Goal: Use online tool/utility: Use online tool/utility

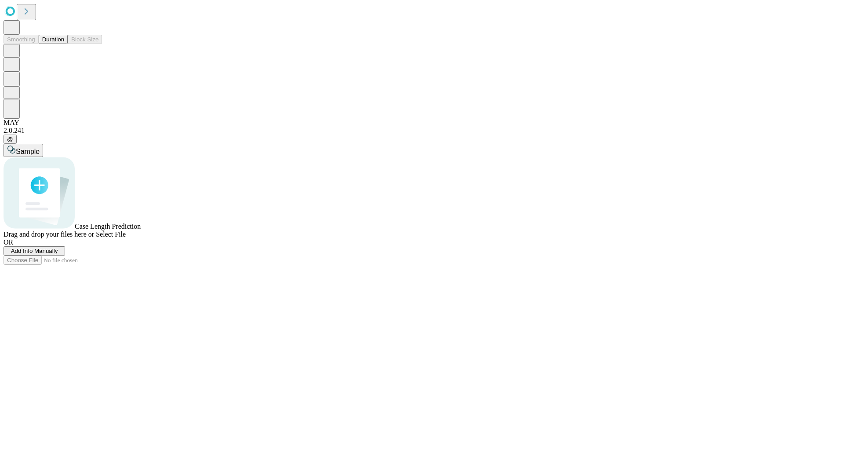
click at [64, 44] on button "Duration" at bounding box center [53, 39] width 29 height 9
click at [58, 254] on span "Add Info Manually" at bounding box center [34, 251] width 47 height 7
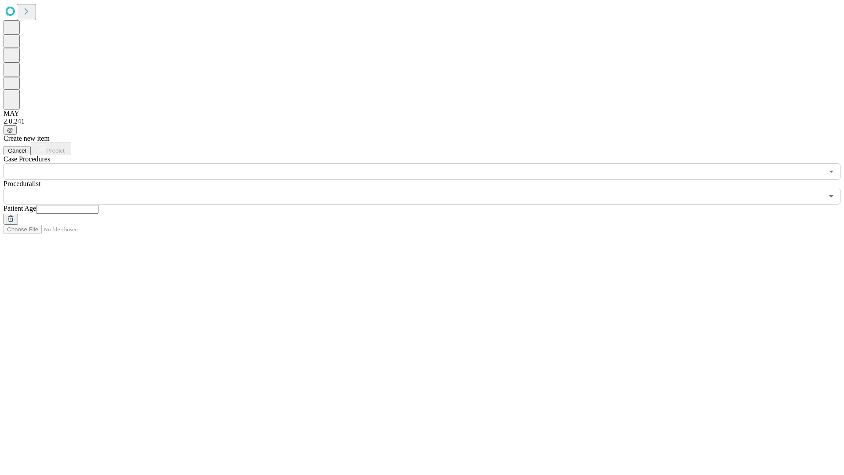
click at [99, 205] on input "text" at bounding box center [67, 209] width 62 height 9
type input "**"
click at [428, 188] on input "text" at bounding box center [414, 196] width 820 height 17
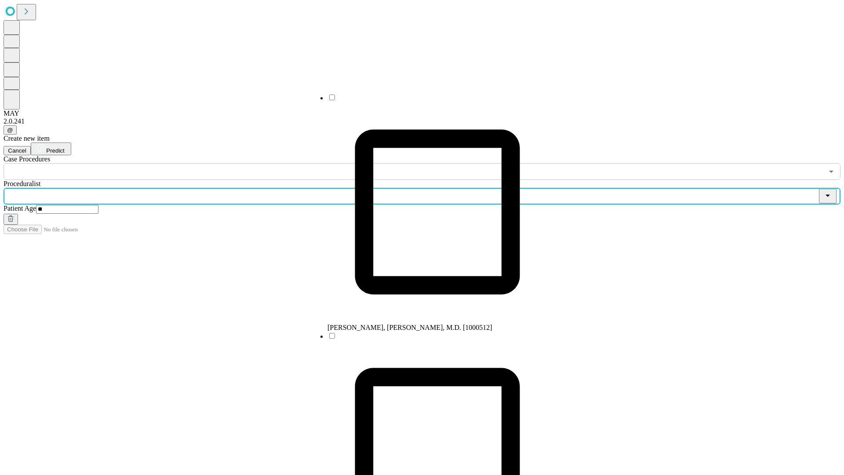
click at [429, 101] on li "[PERSON_NAME], [PERSON_NAME], M.D. [1000512]" at bounding box center [438, 212] width 220 height 238
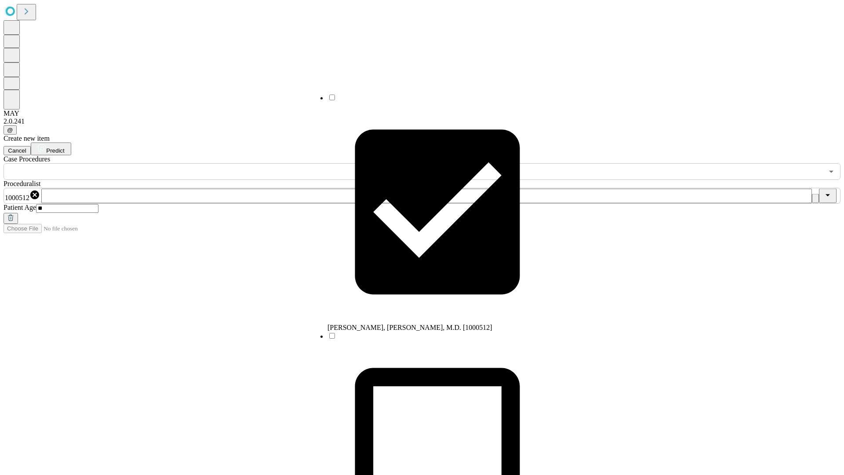
click at [185, 163] on input "text" at bounding box center [414, 171] width 820 height 17
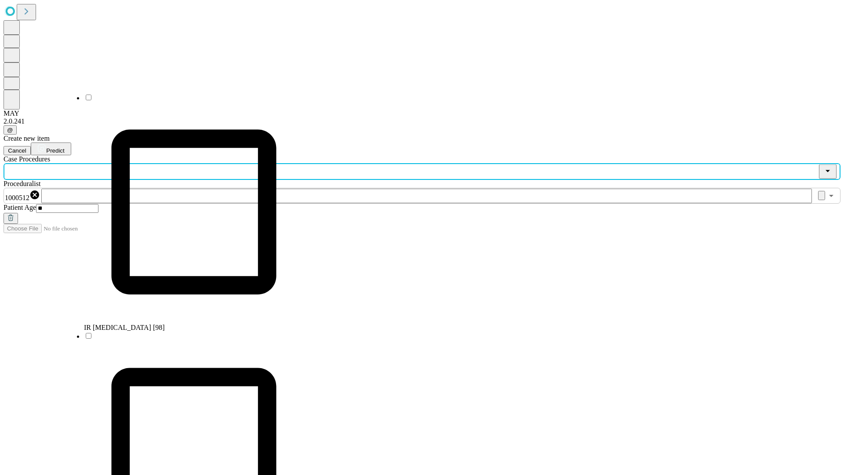
click at [185, 101] on li "IR [MEDICAL_DATA] [98]" at bounding box center [194, 212] width 220 height 238
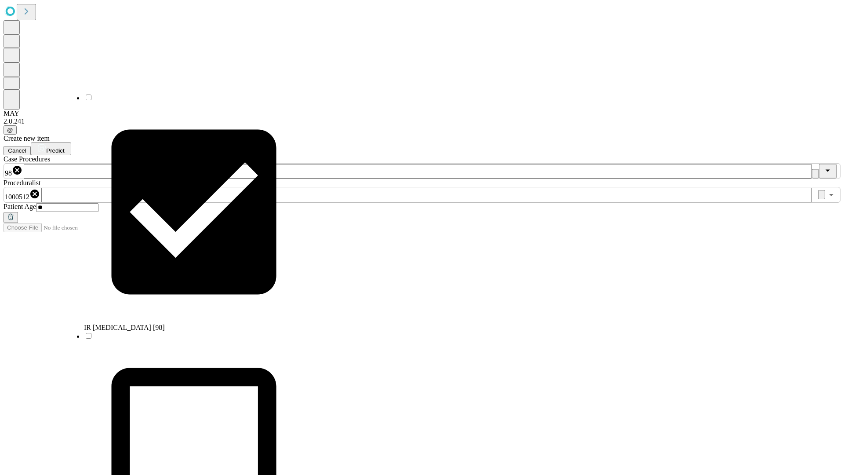
click at [64, 147] on span "Predict" at bounding box center [55, 150] width 18 height 7
